Goal: Task Accomplishment & Management: Use online tool/utility

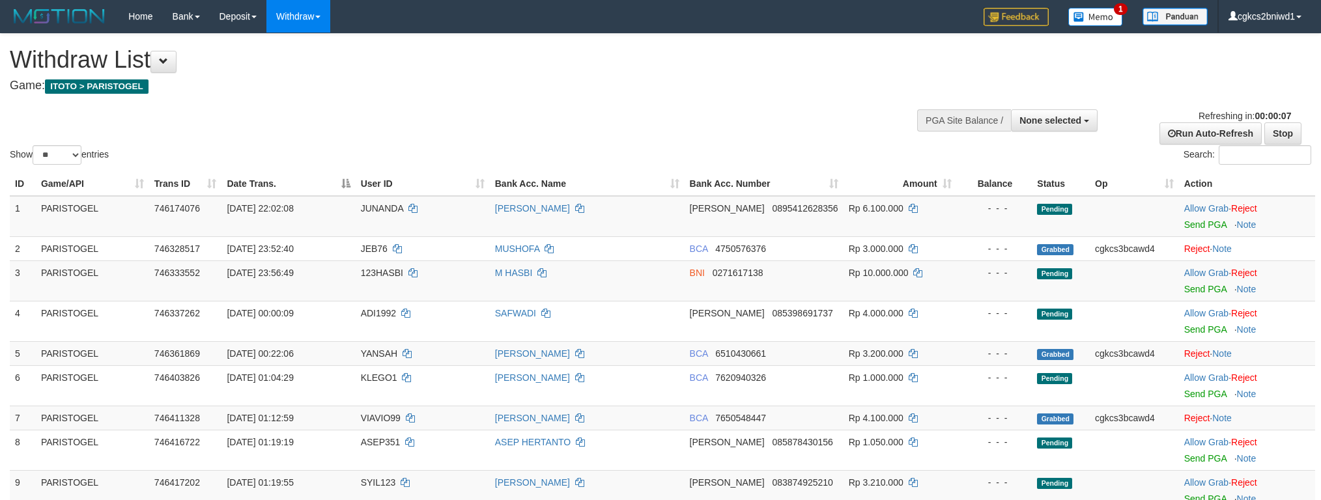
select select
select select "**"
click at [591, 286] on td "M HASBI" at bounding box center [587, 281] width 195 height 40
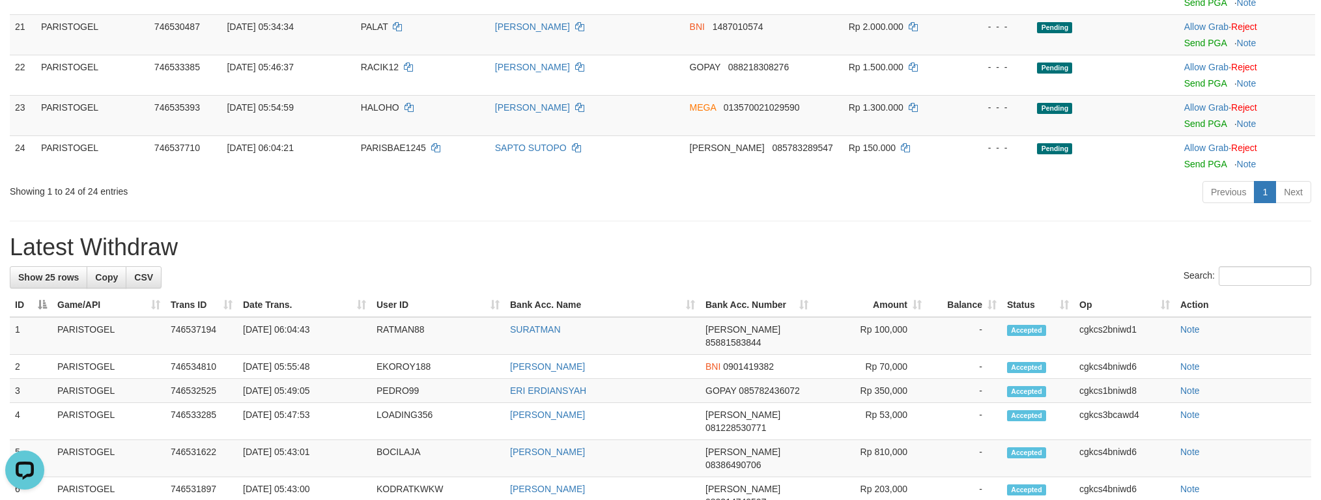
scroll to position [879, 0]
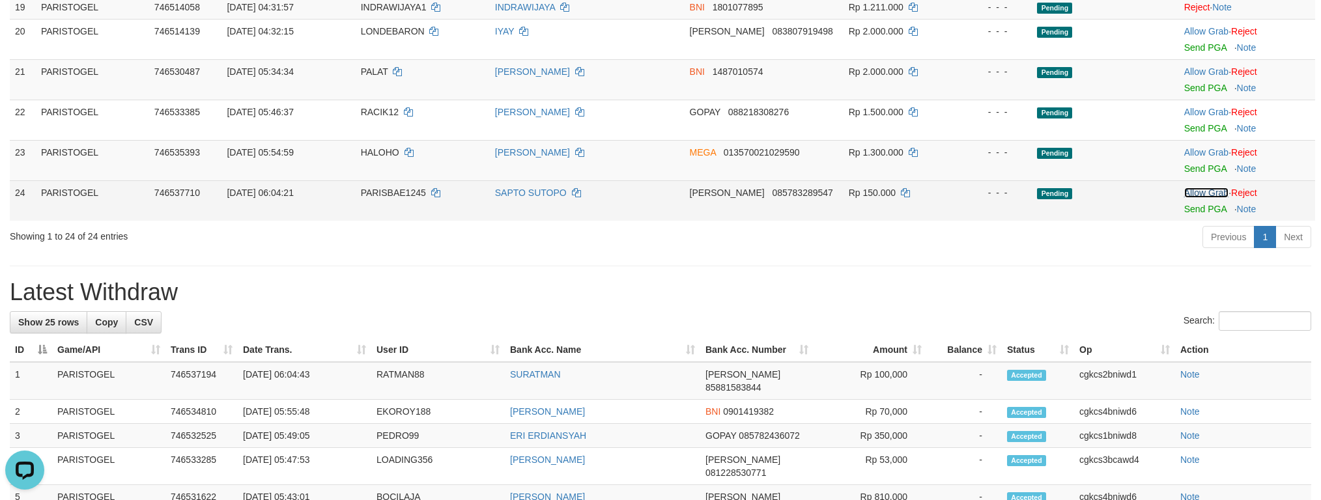
click at [1209, 196] on link "Allow Grab" at bounding box center [1206, 193] width 44 height 10
drag, startPoint x: 1015, startPoint y: 277, endPoint x: 713, endPoint y: 223, distance: 306.5
click at [1012, 277] on div "**********" at bounding box center [660, 214] width 1321 height 2119
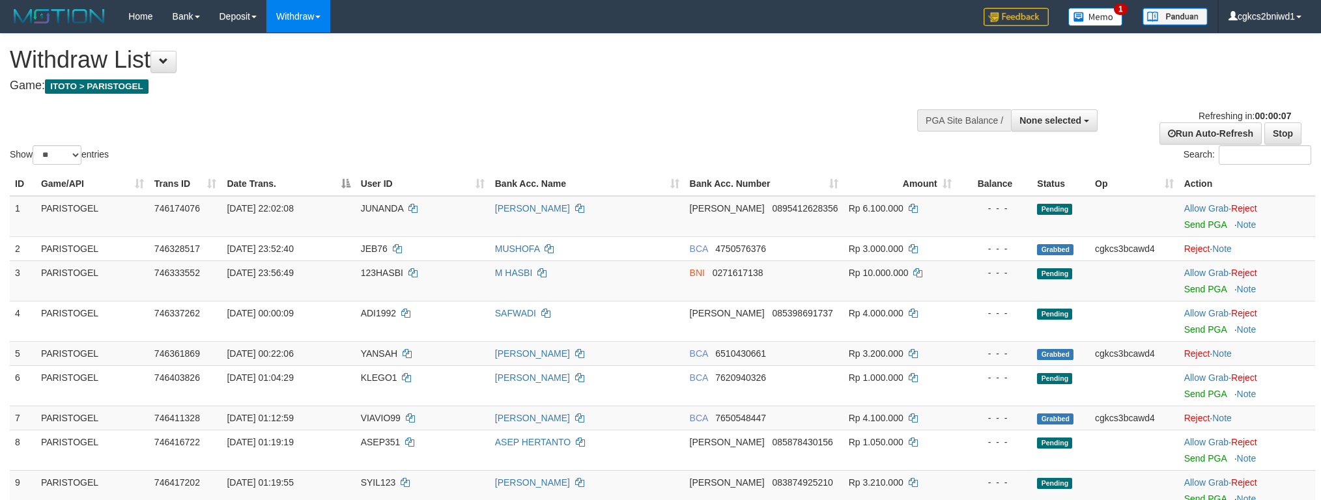
select select
select select "**"
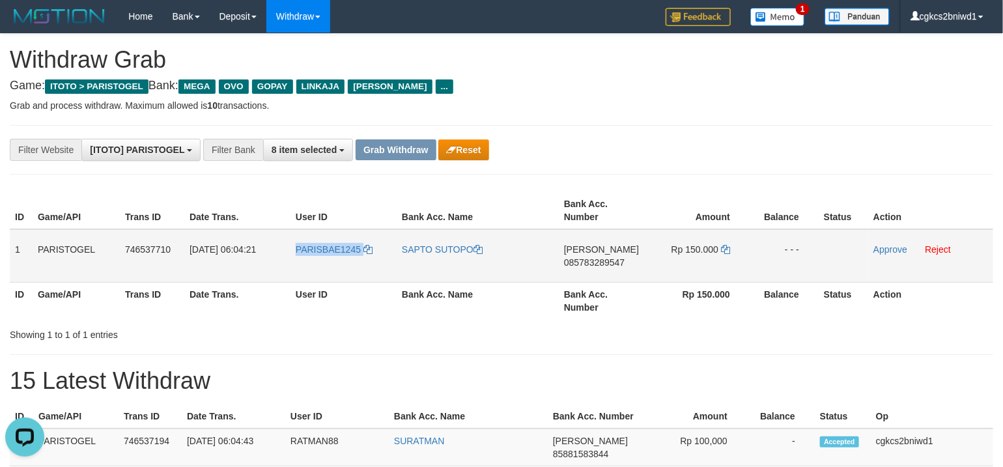
click at [313, 266] on td "PARISBAE1245" at bounding box center [343, 255] width 106 height 53
drag, startPoint x: 602, startPoint y: 262, endPoint x: 583, endPoint y: 264, distance: 19.6
click at [602, 262] on span "085783289547" at bounding box center [594, 262] width 61 height 10
click at [420, 262] on td "SAPTO SUTOPO" at bounding box center [478, 255] width 162 height 53
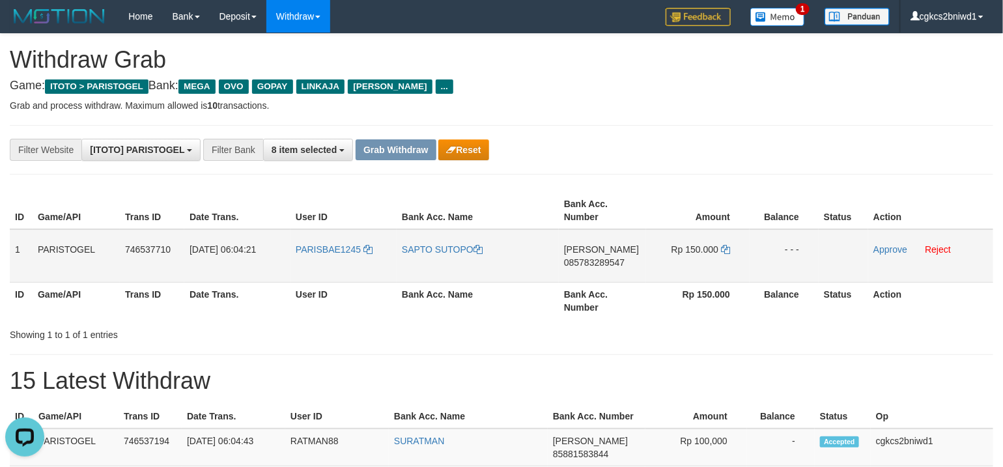
click at [420, 262] on td "SAPTO SUTOPO" at bounding box center [478, 255] width 162 height 53
copy link "SAPTO SUTOPO"
click at [733, 249] on td "Rp 150.000" at bounding box center [698, 255] width 104 height 53
click at [725, 248] on icon at bounding box center [725, 249] width 9 height 9
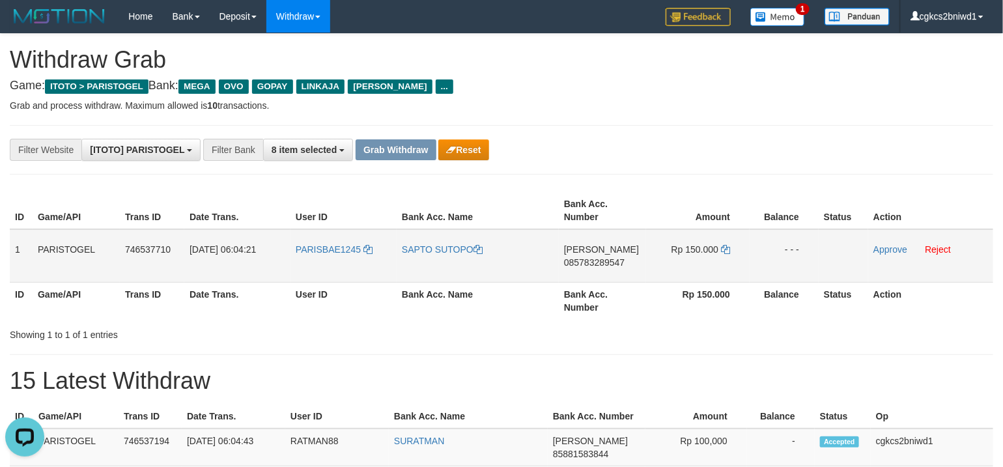
click at [598, 280] on td "[PERSON_NAME] 085783289547" at bounding box center [602, 255] width 87 height 53
click at [602, 268] on td "[PERSON_NAME] 085783289547" at bounding box center [602, 255] width 87 height 53
click at [591, 257] on span "085783289547" at bounding box center [594, 262] width 61 height 10
drag, startPoint x: 737, startPoint y: 245, endPoint x: 729, endPoint y: 248, distance: 8.5
click at [735, 246] on td "Rp 150.000" at bounding box center [698, 255] width 104 height 53
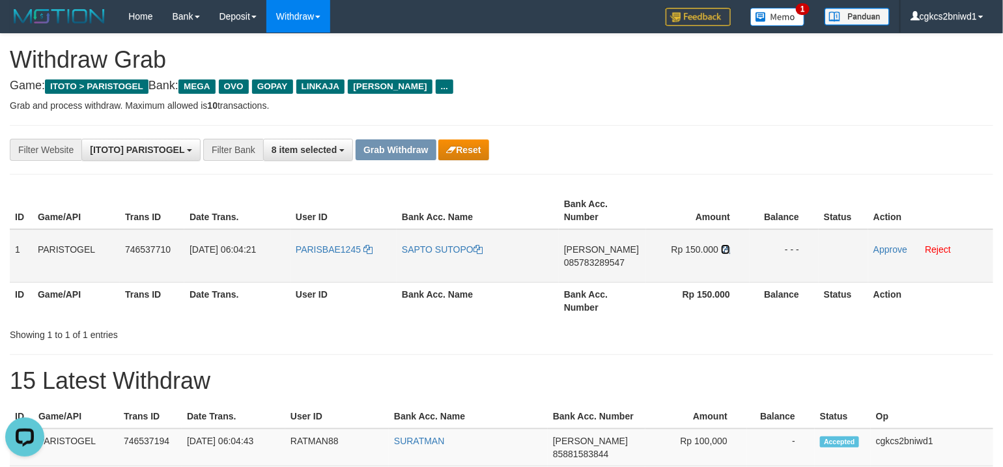
click at [729, 249] on icon at bounding box center [725, 249] width 9 height 9
drag, startPoint x: 873, startPoint y: 241, endPoint x: 877, endPoint y: 247, distance: 7.0
click at [873, 242] on td "Approve Reject" at bounding box center [930, 255] width 125 height 53
click at [877, 247] on link "Approve" at bounding box center [890, 249] width 34 height 10
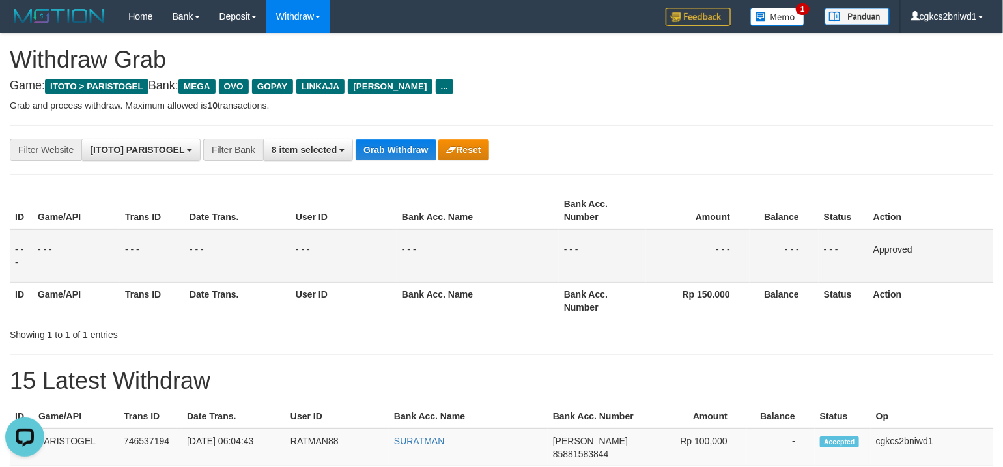
drag, startPoint x: 606, startPoint y: 193, endPoint x: 475, endPoint y: 174, distance: 131.7
click at [606, 193] on th "Bank Acc. Number" at bounding box center [602, 210] width 87 height 37
click at [393, 155] on button "Grab Withdraw" at bounding box center [396, 149] width 80 height 21
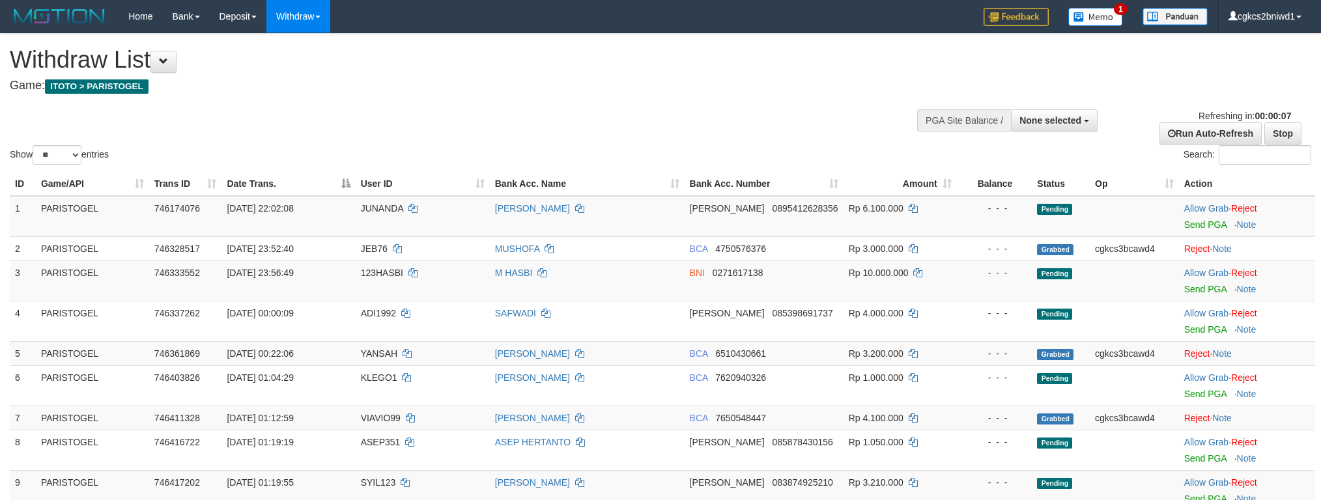
select select
select select "**"
select select
select select "**"
select select
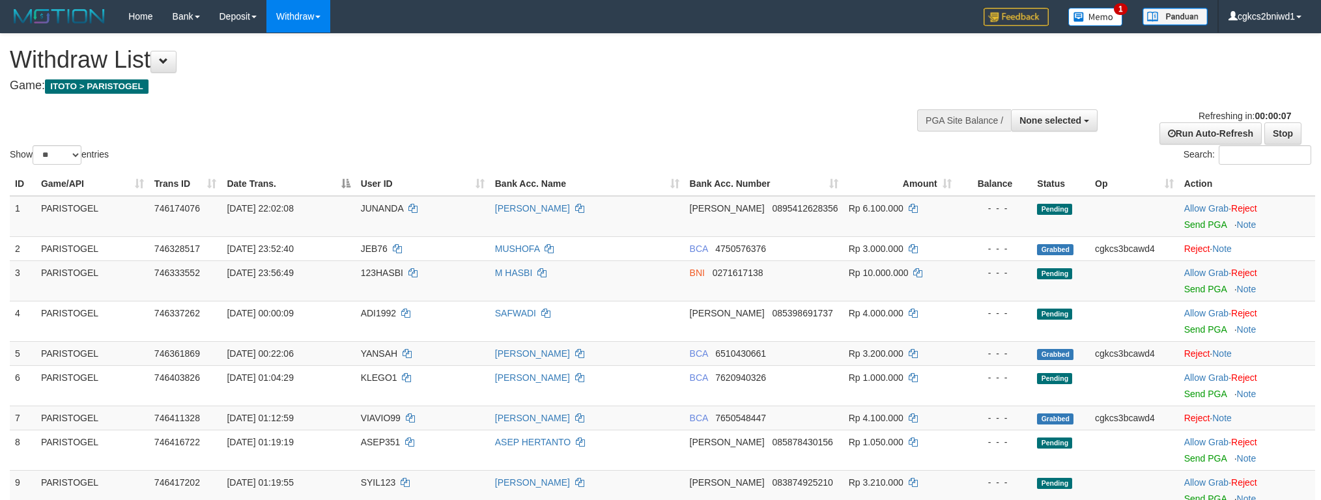
select select "**"
